Goal: Task Accomplishment & Management: Use online tool/utility

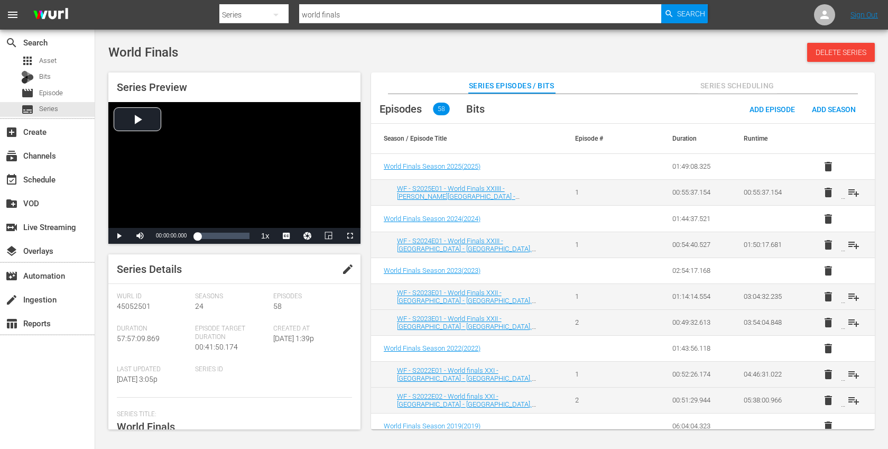
scroll to position [150, 0]
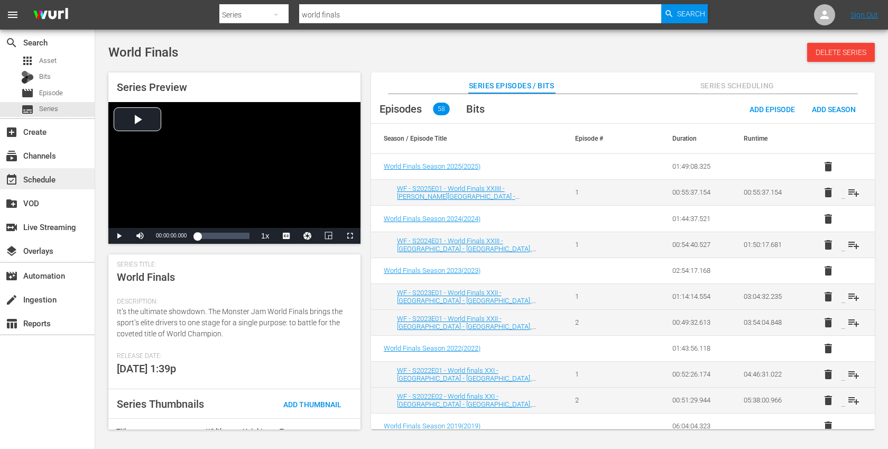
click at [41, 175] on div "event_available Schedule" at bounding box center [29, 178] width 59 height 10
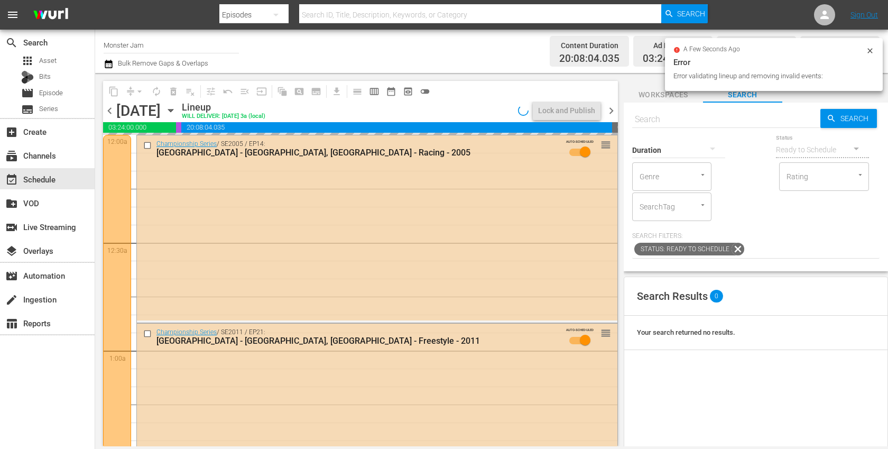
click at [177, 112] on icon "button" at bounding box center [171, 111] width 12 height 12
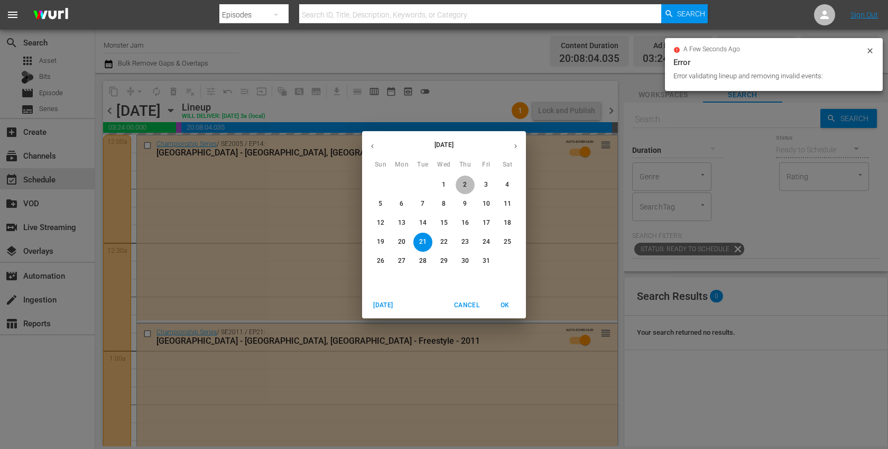
click at [463, 182] on p "2" at bounding box center [465, 184] width 4 height 9
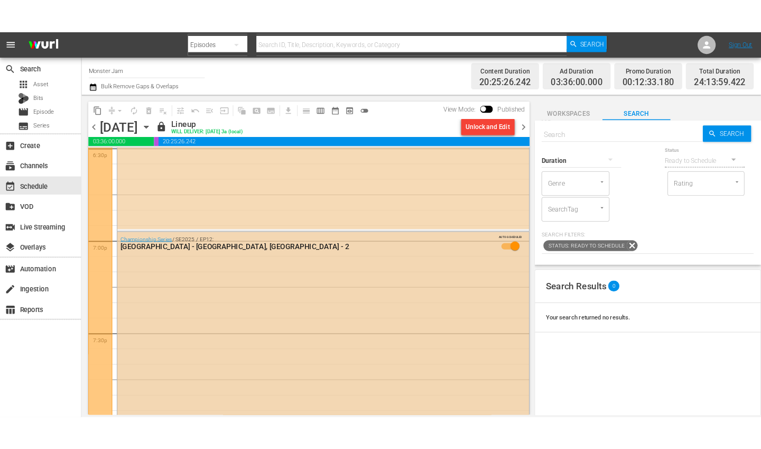
scroll to position [3989, 0]
